Goal: Task Accomplishment & Management: Use online tool/utility

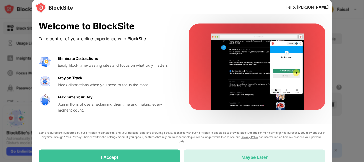
click at [254, 157] on div "Maybe Later" at bounding box center [255, 156] width 26 height 5
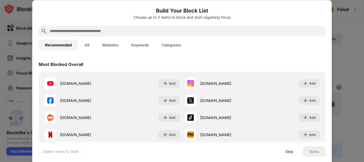
click at [87, 29] on input "text" at bounding box center [186, 31] width 274 height 6
paste input "**********"
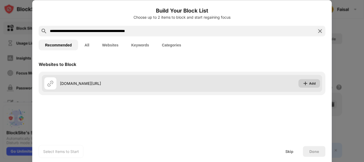
type input "**********"
click at [307, 83] on img at bounding box center [305, 83] width 5 height 5
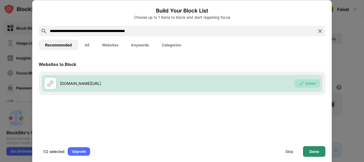
click at [311, 152] on div "Done" at bounding box center [315, 151] width 10 height 4
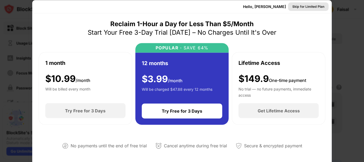
click at [301, 6] on div "Skip for Limited Plan" at bounding box center [308, 6] width 32 height 5
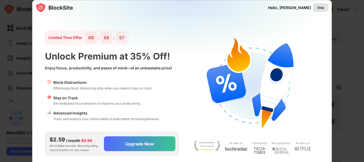
click at [321, 7] on div "Skip" at bounding box center [321, 7] width 7 height 5
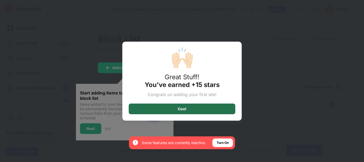
click at [211, 105] on div "Cool" at bounding box center [182, 108] width 107 height 11
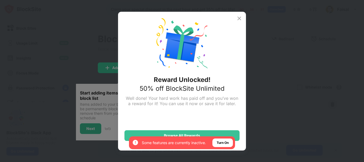
click at [239, 18] on img at bounding box center [239, 18] width 6 height 6
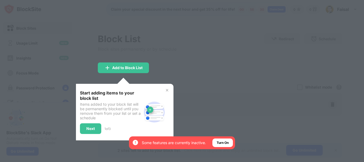
click at [169, 91] on div "Start adding items to your block list Items added to your block list will be pe…" at bounding box center [124, 112] width 100 height 57
click at [168, 90] on img at bounding box center [167, 90] width 4 height 4
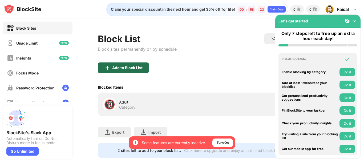
click at [135, 66] on div "Add to Block List" at bounding box center [127, 68] width 30 height 4
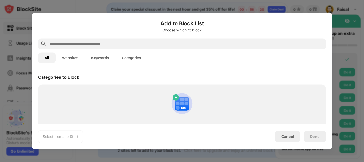
click at [71, 43] on input "text" at bounding box center [186, 44] width 275 height 6
paste input "**********"
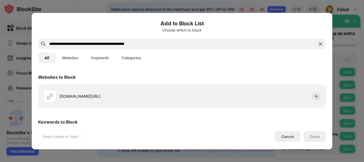
type input "**********"
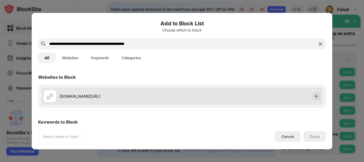
click at [201, 92] on div "[DOMAIN_NAME][URL]" at bounding box center [182, 95] width 282 height 17
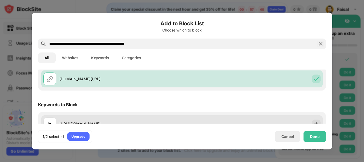
scroll to position [29, 0]
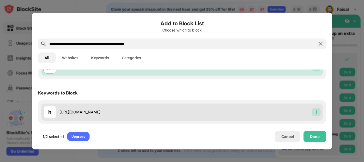
click at [314, 111] on img at bounding box center [316, 111] width 5 height 5
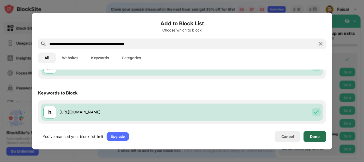
click at [317, 136] on div "Done" at bounding box center [315, 136] width 10 height 4
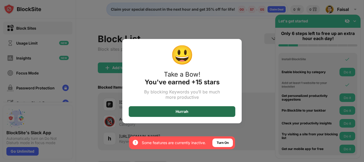
click at [184, 107] on div "Hurrah" at bounding box center [182, 111] width 107 height 11
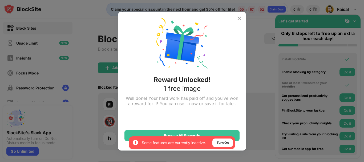
click at [241, 19] on img at bounding box center [239, 18] width 6 height 6
